Goal: Task Accomplishment & Management: Complete application form

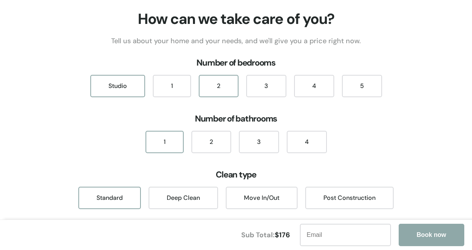
click at [229, 85] on div "2" at bounding box center [219, 86] width 40 height 22
click at [218, 144] on div "2" at bounding box center [211, 142] width 40 height 22
click at [116, 193] on div "Standard" at bounding box center [109, 198] width 63 height 22
click at [166, 135] on div "1" at bounding box center [165, 142] width 38 height 22
click at [213, 142] on div "2" at bounding box center [211, 142] width 40 height 22
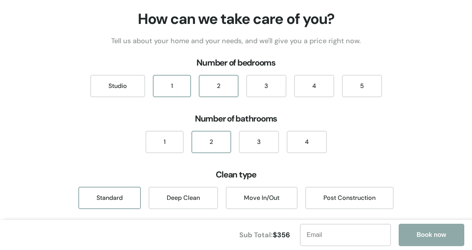
click at [176, 87] on div "1" at bounding box center [172, 86] width 38 height 22
click at [165, 137] on div "1" at bounding box center [165, 142] width 38 height 22
click at [218, 90] on div "2" at bounding box center [219, 86] width 40 height 22
click at [212, 140] on div "2" at bounding box center [211, 142] width 40 height 22
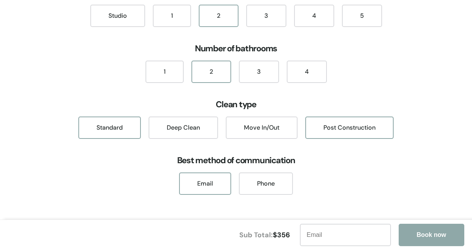
scroll to position [70, 0]
click at [270, 129] on div "Move In/Out" at bounding box center [262, 128] width 72 height 22
click at [208, 130] on div "Deep Clean" at bounding box center [183, 128] width 69 height 22
click at [116, 128] on div "Standard" at bounding box center [109, 128] width 63 height 22
